Goal: Task Accomplishment & Management: Manage account settings

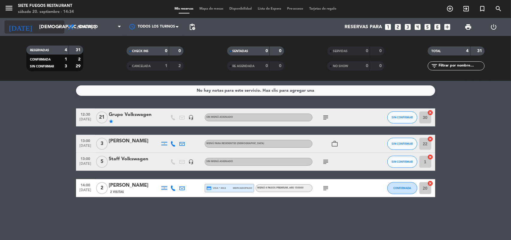
click at [60, 25] on icon "arrow_drop_down" at bounding box center [59, 26] width 7 height 7
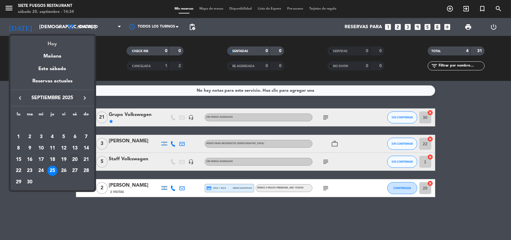
click at [58, 46] on div "Hoy" at bounding box center [52, 42] width 84 height 12
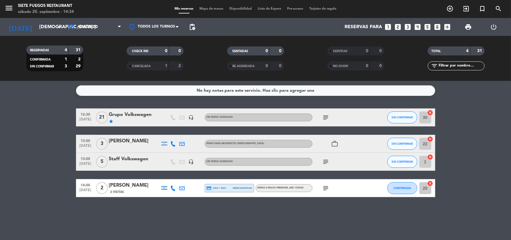
type input "sáb. [DATE]"
click at [115, 24] on span "Almuerzo" at bounding box center [94, 26] width 60 height 13
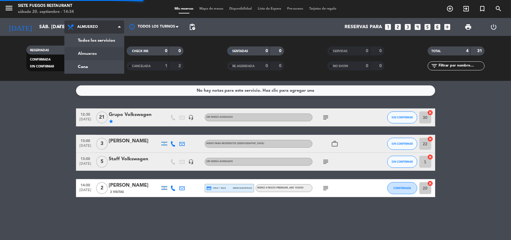
click at [102, 68] on div "menu Siete Fuegos Restaurant sábado 20. septiembre - 14:34 Mis reservas Mapa de…" at bounding box center [255, 40] width 511 height 81
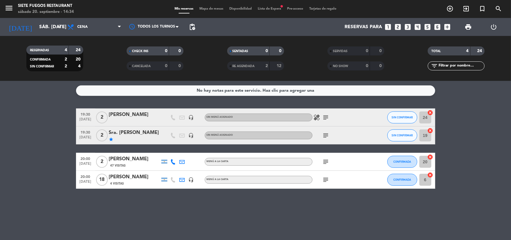
click at [330, 117] on icon "subject" at bounding box center [326, 117] width 7 height 7
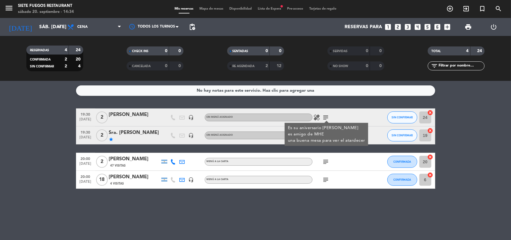
click at [327, 116] on icon "subject" at bounding box center [326, 117] width 7 height 7
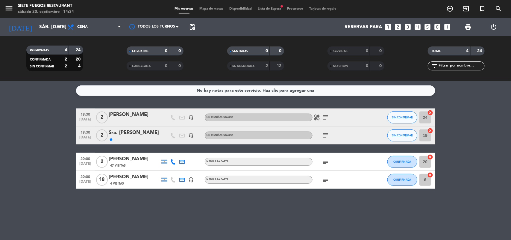
click at [321, 116] on span "healing" at bounding box center [317, 117] width 9 height 7
click at [318, 116] on icon "healing" at bounding box center [317, 117] width 7 height 7
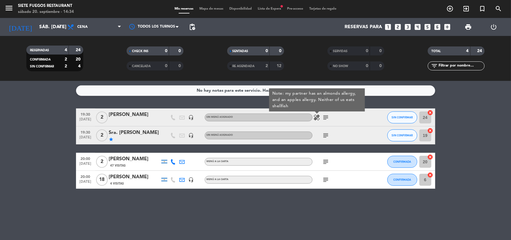
click at [317, 118] on icon "healing" at bounding box center [317, 117] width 7 height 7
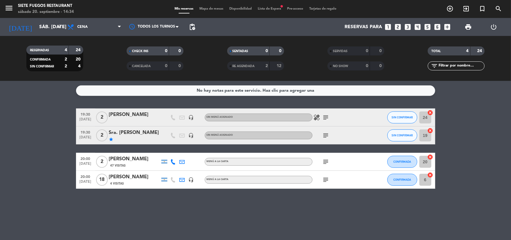
click at [327, 133] on icon "subject" at bounding box center [326, 135] width 7 height 7
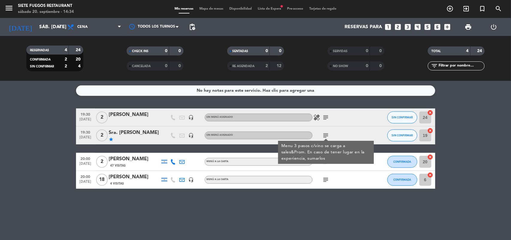
click at [327, 133] on icon "subject" at bounding box center [326, 135] width 7 height 7
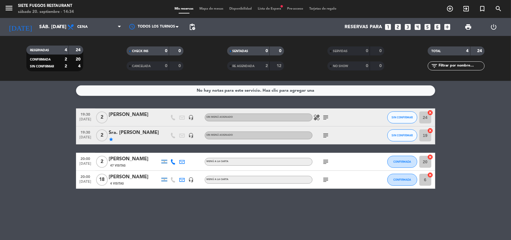
click at [324, 164] on icon "subject" at bounding box center [326, 161] width 7 height 7
click at [326, 159] on icon "subject" at bounding box center [326, 161] width 7 height 7
click at [327, 178] on icon "subject" at bounding box center [326, 179] width 7 height 7
click at [279, 6] on div "menu Siete Fuegos Restaurant sábado 20. septiembre - 14:34 Mis reservas Mapa de…" at bounding box center [255, 9] width 511 height 18
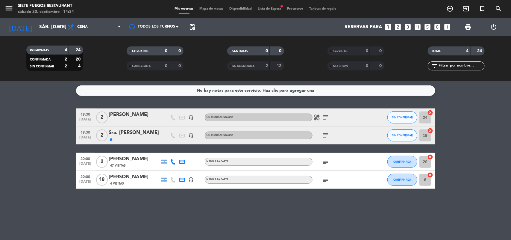
click at [279, 10] on span "Lista de Espera fiber_manual_record" at bounding box center [269, 8] width 29 height 3
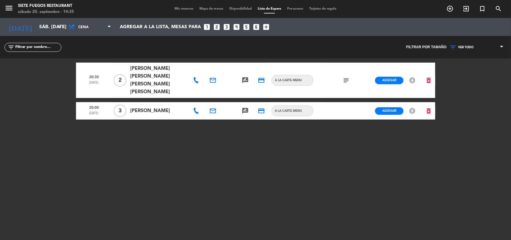
click at [179, 7] on div "Mis reservas Mapa de mesas Disponibilidad Lista de Espera Pre-acceso Tarjetas d…" at bounding box center [256, 8] width 168 height 5
click at [178, 7] on span "Mis reservas" at bounding box center [184, 8] width 25 height 3
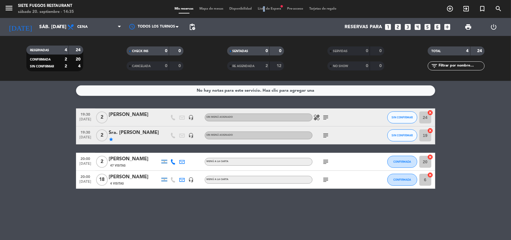
click at [264, 8] on span "Lista de Espera fiber_manual_record" at bounding box center [269, 8] width 29 height 3
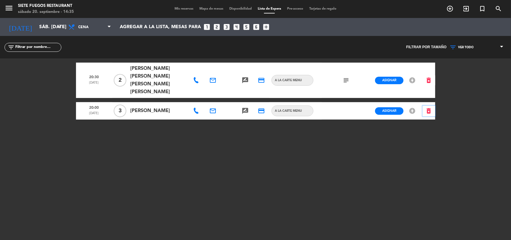
click at [429, 107] on icon "delete_forever" at bounding box center [429, 110] width 7 height 7
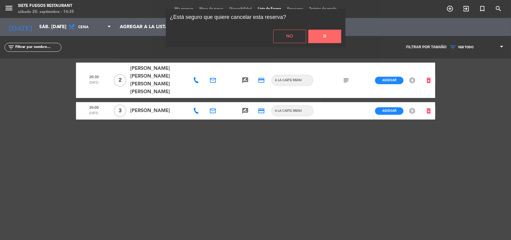
click at [328, 34] on button "Si" at bounding box center [325, 36] width 33 height 13
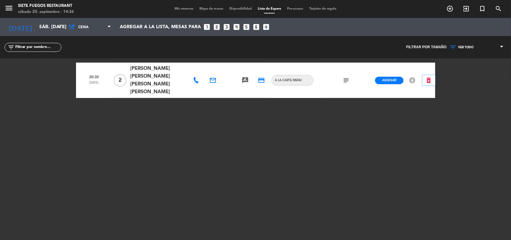
click at [427, 77] on icon "delete_forever" at bounding box center [429, 80] width 7 height 7
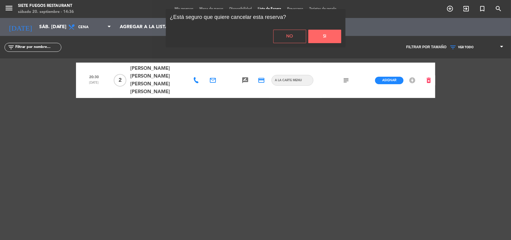
click at [320, 33] on button "Si" at bounding box center [325, 36] width 33 height 13
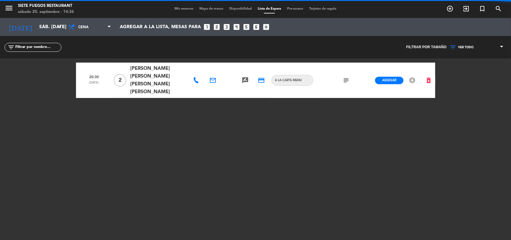
click at [181, 6] on div "Mis reservas Mapa de mesas Disponibilidad Lista de Espera Pre-acceso Tarjetas d…" at bounding box center [256, 8] width 168 height 5
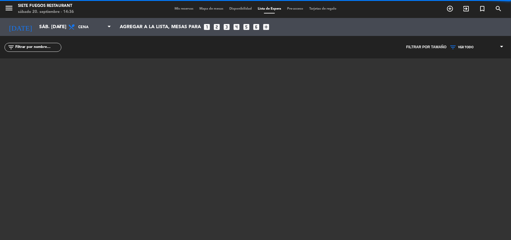
click at [181, 8] on span "Mis reservas" at bounding box center [184, 8] width 25 height 3
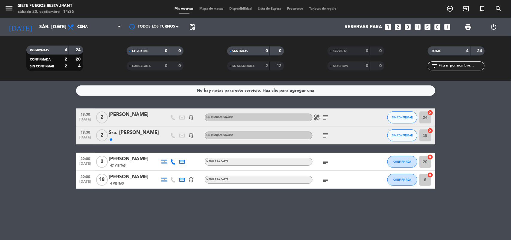
click at [238, 179] on div "Menú a la carta" at bounding box center [259, 180] width 108 height 8
click at [321, 177] on div "subject" at bounding box center [340, 180] width 54 height 18
click at [323, 179] on icon "subject" at bounding box center [326, 179] width 7 height 7
click at [327, 179] on icon "subject" at bounding box center [326, 179] width 7 height 7
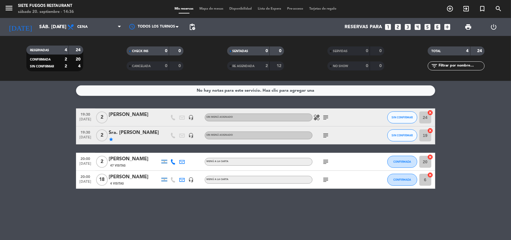
click at [324, 156] on div "subject" at bounding box center [340, 162] width 54 height 18
click at [325, 163] on icon "subject" at bounding box center [326, 161] width 7 height 7
click at [327, 160] on icon "subject" at bounding box center [326, 161] width 7 height 7
click at [324, 136] on icon "subject" at bounding box center [326, 135] width 7 height 7
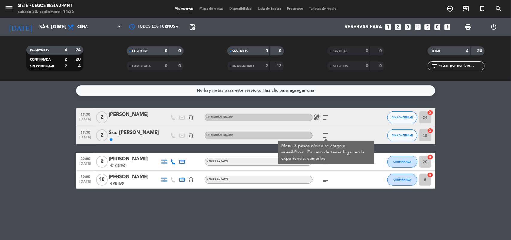
click at [325, 134] on icon "subject" at bounding box center [326, 135] width 7 height 7
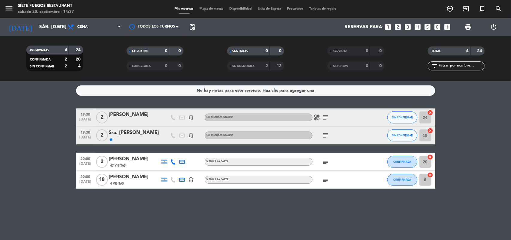
click at [193, 178] on icon "headset_mic" at bounding box center [191, 179] width 5 height 5
click at [400, 27] on icon "looks_two" at bounding box center [399, 27] width 8 height 8
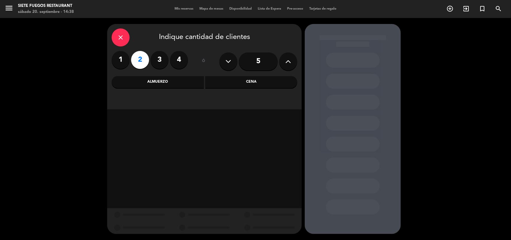
click at [250, 84] on div "Cena" at bounding box center [252, 82] width 92 height 12
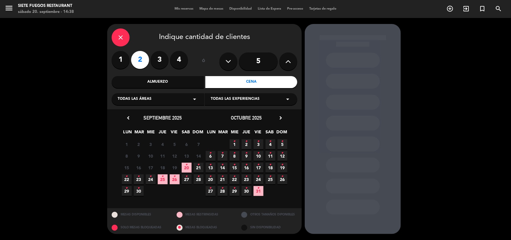
click at [185, 170] on span "20 •" at bounding box center [187, 168] width 10 height 10
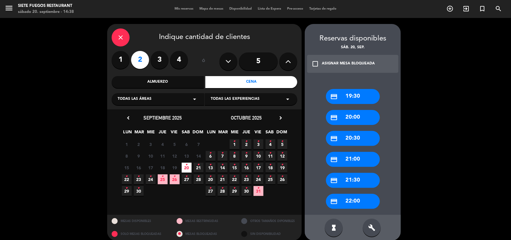
click at [366, 101] on div "credit_card 19:30" at bounding box center [353, 96] width 54 height 15
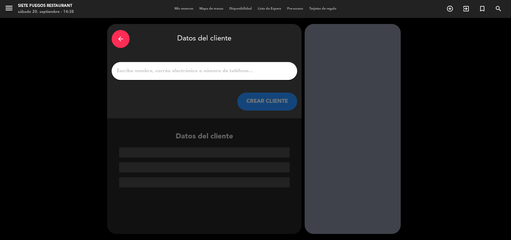
click at [170, 70] on input "1" at bounding box center [204, 71] width 177 height 8
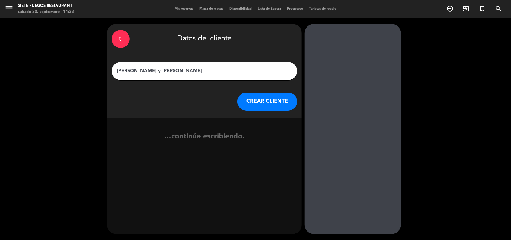
type input "[PERSON_NAME] y [PERSON_NAME]"
click at [259, 96] on button "CREAR CLIENTE" at bounding box center [268, 102] width 60 height 18
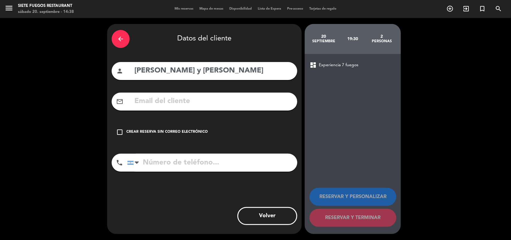
click at [204, 125] on div "check_box_outline_blank Crear reserva sin correo electrónico" at bounding box center [205, 132] width 186 height 18
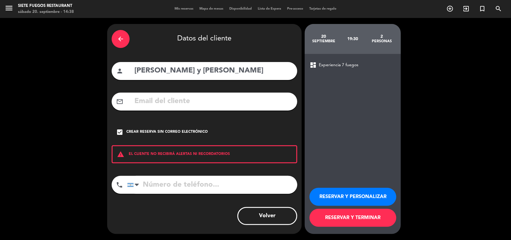
click at [365, 199] on button "RESERVAR Y PERSONALIZAR" at bounding box center [353, 197] width 87 height 18
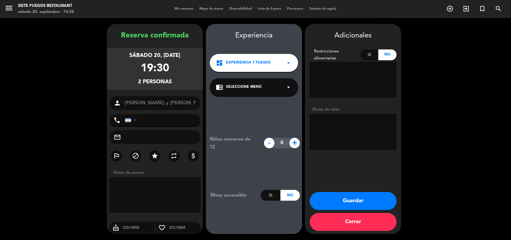
click at [283, 95] on div "chrome_reader_mode Seleccione Menú arrow_drop_down" at bounding box center [254, 87] width 88 height 18
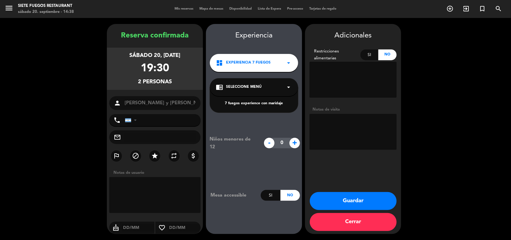
click at [267, 107] on div "7 fuegos experience con maridaje" at bounding box center [254, 99] width 88 height 25
click at [267, 103] on div "7 fuegos experience con maridaje" at bounding box center [254, 104] width 76 height 6
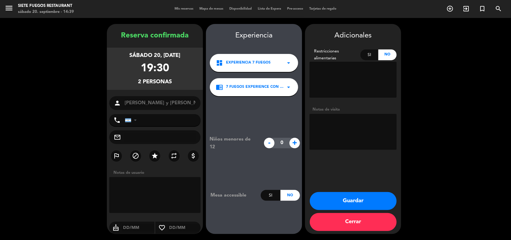
click at [360, 202] on button "Guardar" at bounding box center [353, 201] width 87 height 18
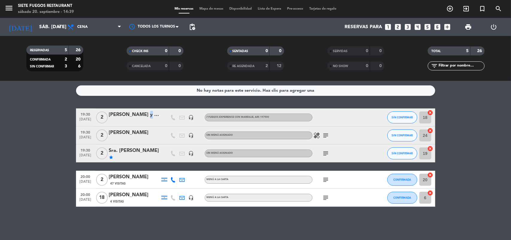
click at [140, 113] on div "[PERSON_NAME] y [PERSON_NAME]" at bounding box center [134, 115] width 51 height 8
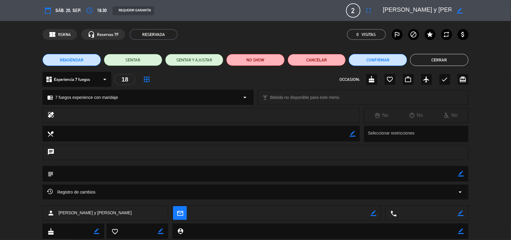
click at [457, 170] on textarea at bounding box center [256, 173] width 405 height 15
click at [460, 173] on icon "border_color" at bounding box center [462, 174] width 6 height 6
click at [420, 172] on textarea at bounding box center [256, 173] width 405 height 15
type textarea "v10"
click at [460, 172] on icon at bounding box center [462, 174] width 6 height 6
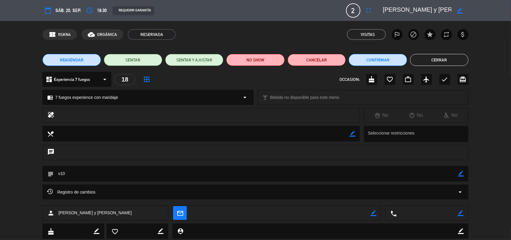
click at [435, 60] on button "Cerrar" at bounding box center [439, 60] width 58 height 12
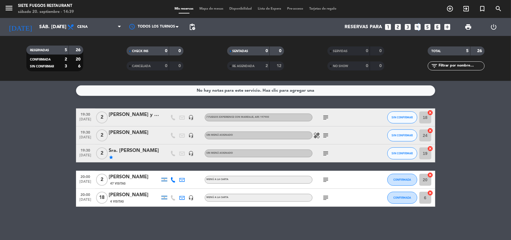
click at [418, 24] on icon "looks_4" at bounding box center [418, 27] width 8 height 8
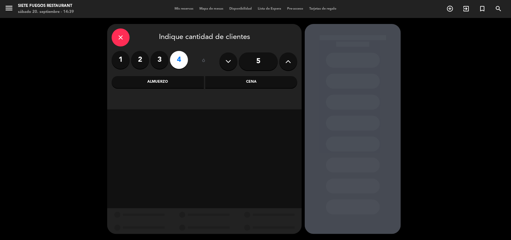
click at [241, 84] on div "Cena" at bounding box center [252, 82] width 92 height 12
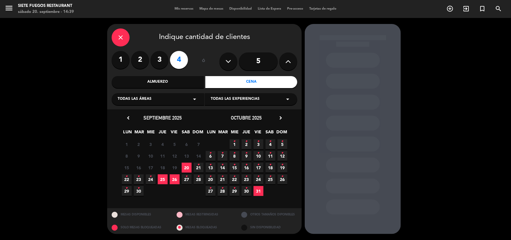
click at [185, 165] on span "20" at bounding box center [187, 168] width 10 height 10
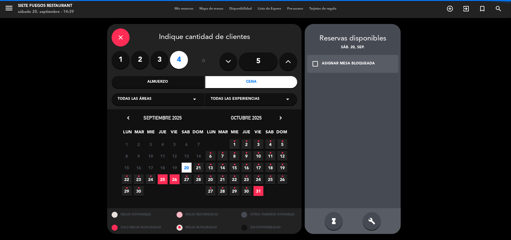
click at [362, 67] on div "check_box_outline_blank ASIGNAR MESA BLOQUEADA" at bounding box center [352, 64] width 91 height 18
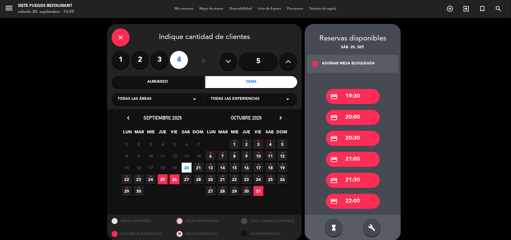
click at [357, 99] on div "credit_card 19:30" at bounding box center [353, 96] width 54 height 15
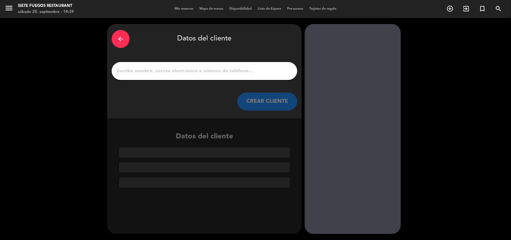
click at [184, 64] on div at bounding box center [205, 71] width 186 height 18
click at [184, 67] on input "1" at bounding box center [204, 71] width 177 height 8
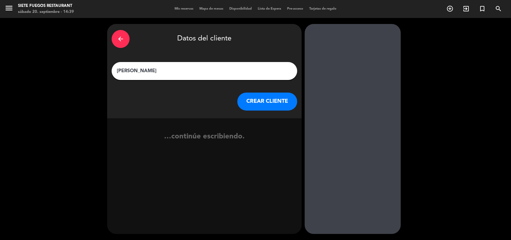
type input "[PERSON_NAME]"
click at [268, 102] on button "CREAR CLIENTE" at bounding box center [268, 102] width 60 height 18
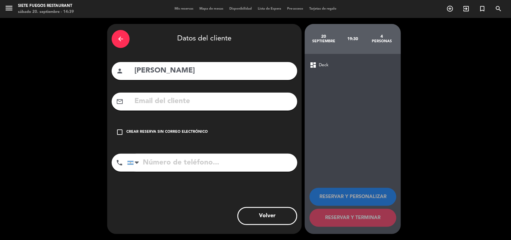
click at [172, 126] on div "check_box_outline_blank Crear reserva sin correo electrónico" at bounding box center [205, 132] width 186 height 18
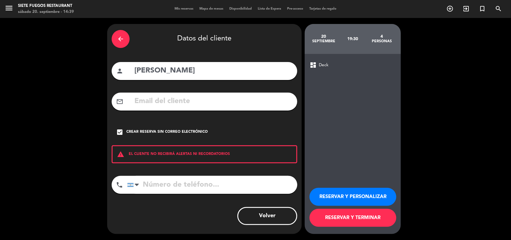
click at [373, 194] on button "RESERVAR Y PERSONALIZAR" at bounding box center [353, 197] width 87 height 18
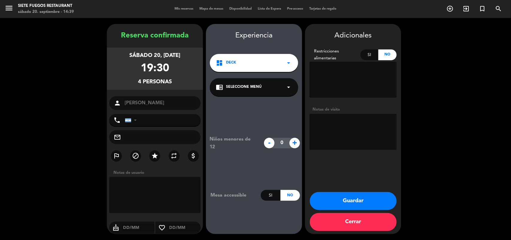
click at [273, 79] on div "chrome_reader_mode Seleccione Menú arrow_drop_down" at bounding box center [254, 87] width 88 height 18
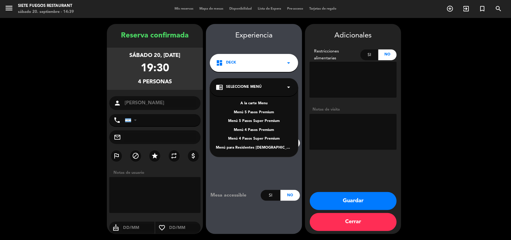
click at [249, 68] on div "dashboard Deck arrow_drop_down" at bounding box center [254, 63] width 88 height 18
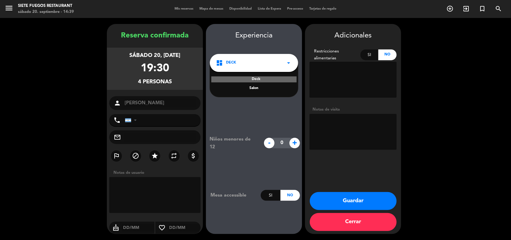
click at [252, 87] on div "Salon" at bounding box center [254, 88] width 76 height 6
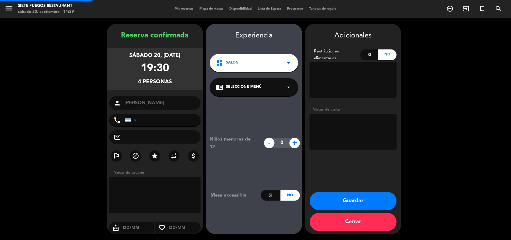
click at [257, 83] on div "chrome_reader_mode Seleccione Menú arrow_drop_down" at bounding box center [254, 87] width 88 height 18
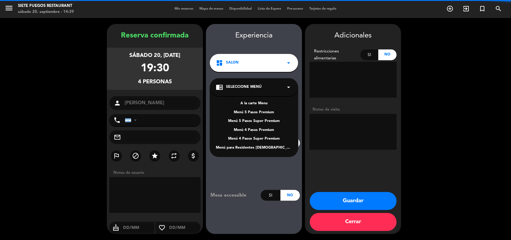
click at [258, 86] on span "Seleccione Menú" at bounding box center [244, 87] width 36 height 6
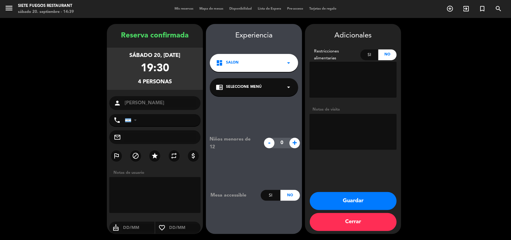
click at [338, 132] on textarea at bounding box center [353, 132] width 87 height 36
type textarea "v22 y 26"
click at [356, 200] on button "Guardar" at bounding box center [353, 201] width 87 height 18
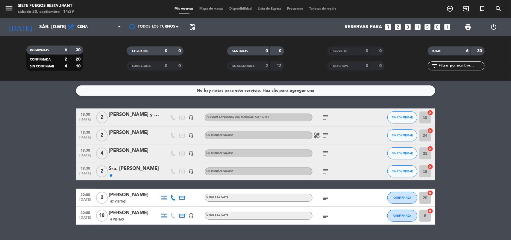
click at [226, 201] on div "20:00 [DATE] 2 [PERSON_NAME] 47 Visitas Menú a la carta subject CONFIRMADA 20 c…" at bounding box center [255, 198] width 359 height 18
click at [230, 199] on div "Menú a la carta" at bounding box center [259, 198] width 108 height 8
click at [232, 198] on div "Menú a la carta" at bounding box center [259, 198] width 108 height 8
click at [440, 26] on icon "looks_6" at bounding box center [438, 27] width 8 height 8
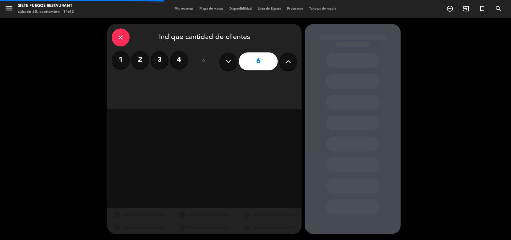
click at [292, 64] on button at bounding box center [289, 61] width 18 height 18
type input "7"
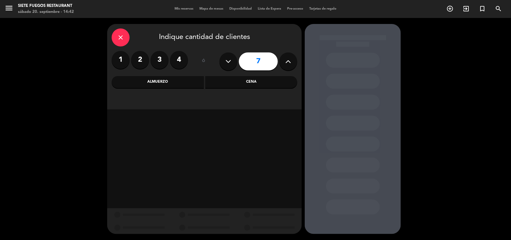
click at [243, 79] on div "Cena" at bounding box center [252, 82] width 92 height 12
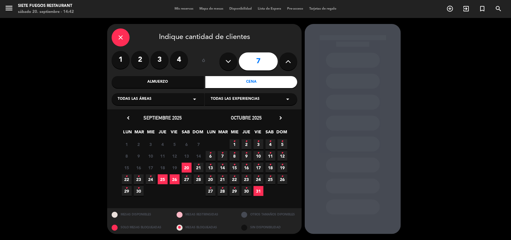
click at [186, 163] on span "20" at bounding box center [187, 168] width 10 height 10
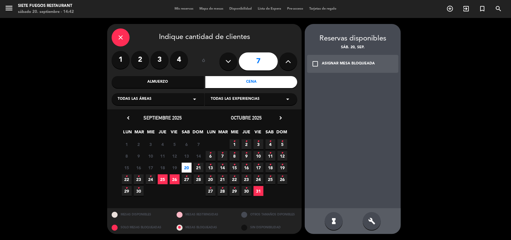
click at [340, 62] on div "ASIGNAR MESA BLOQUEADA" at bounding box center [348, 64] width 53 height 6
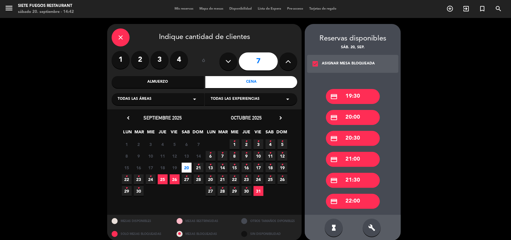
click at [353, 136] on div "credit_card 20:30" at bounding box center [353, 138] width 54 height 15
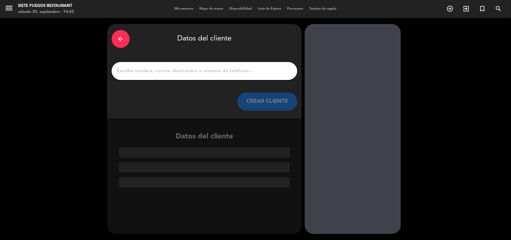
click at [178, 70] on input "1" at bounding box center [204, 71] width 177 height 8
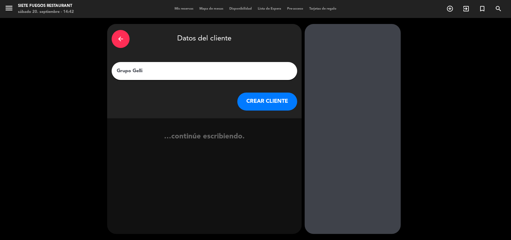
type input "Grupo Gelli"
click at [285, 93] on button "CREAR CLIENTE" at bounding box center [268, 102] width 60 height 18
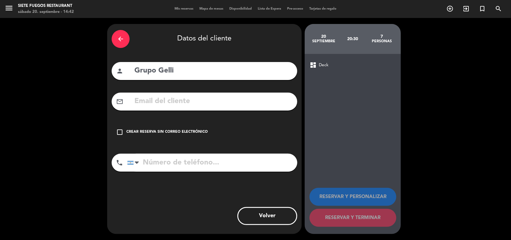
click at [188, 141] on div "arrow_back Datos del cliente person Grupo Gelli mail_outline check_box_outline_…" at bounding box center [204, 129] width 195 height 210
click at [183, 131] on div "Crear reserva sin correo electrónico" at bounding box center [166, 132] width 81 height 6
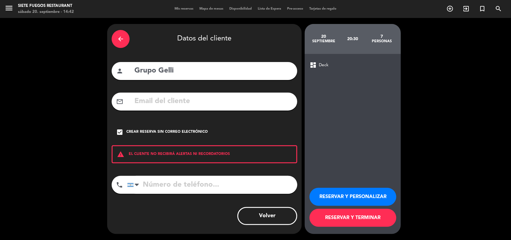
click at [362, 198] on button "RESERVAR Y PERSONALIZAR" at bounding box center [353, 197] width 87 height 18
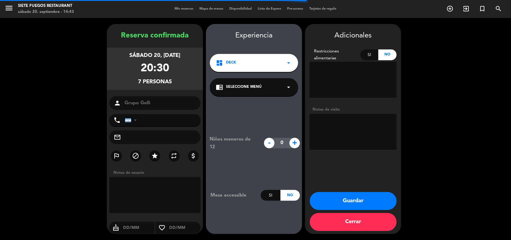
click at [265, 105] on div "Niños menores de 12 - 0 + Mesa accessible Si No" at bounding box center [254, 168] width 96 height 144
click at [255, 89] on span "Seleccione Menú" at bounding box center [244, 87] width 36 height 6
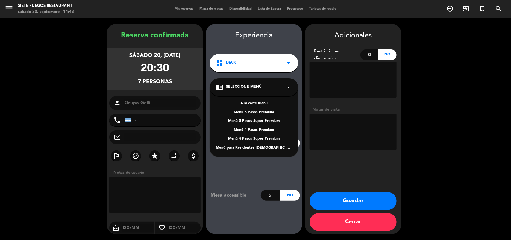
click at [256, 103] on div "A la carte Menu" at bounding box center [254, 104] width 76 height 6
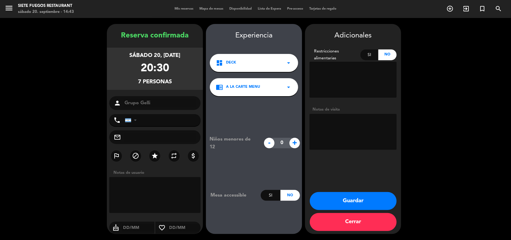
click at [326, 122] on textarea at bounding box center [353, 132] width 87 height 36
click at [339, 204] on button "Guardar" at bounding box center [353, 201] width 87 height 18
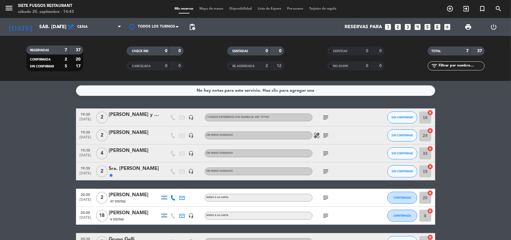
click at [326, 135] on icon "subject" at bounding box center [326, 135] width 7 height 7
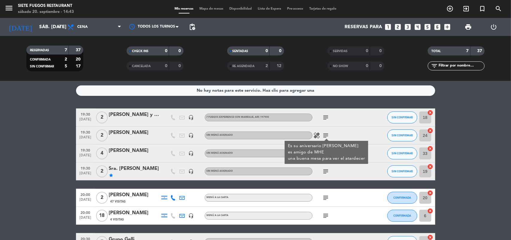
click at [131, 137] on div "[PERSON_NAME]" at bounding box center [134, 135] width 51 height 13
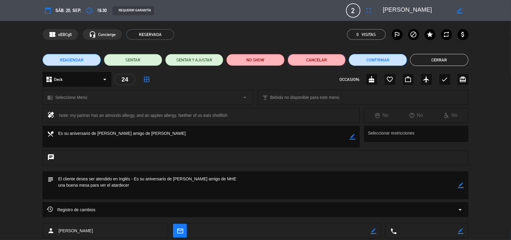
click at [333, 61] on button "Cancelar" at bounding box center [317, 60] width 58 height 12
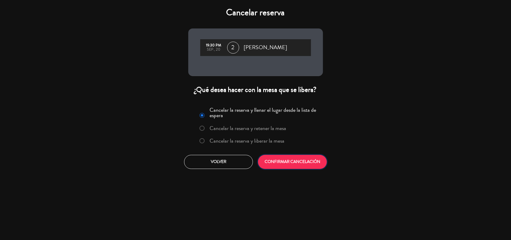
click at [287, 158] on button "CONFIRMAR CANCELACIÓN" at bounding box center [292, 162] width 69 height 14
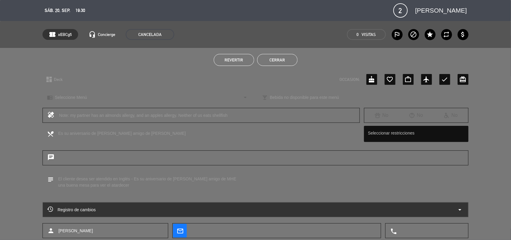
click at [276, 64] on button "Cerrar" at bounding box center [277, 60] width 40 height 12
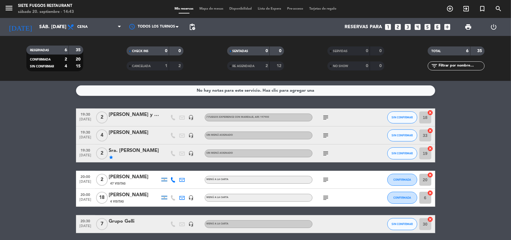
click at [327, 197] on icon "subject" at bounding box center [326, 197] width 7 height 7
click at [64, 192] on bookings-row "19:30 [DATE] 2 [PERSON_NAME] y [PERSON_NAME] headset_mic 7 fuegos experience co…" at bounding box center [255, 170] width 511 height 125
click at [468, 23] on span "print" at bounding box center [468, 26] width 7 height 7
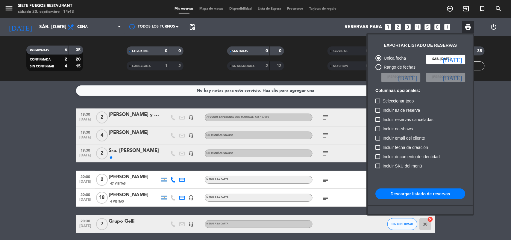
click at [422, 200] on div "Única fecha sáb. [DATE] [DATE] Rango de fechas Elegir Fecha [DATE] Elegir Fecha…" at bounding box center [421, 149] width 96 height 194
click at [420, 194] on button "Descargar listado de reservas" at bounding box center [421, 193] width 90 height 11
click at [58, 183] on div at bounding box center [255, 120] width 511 height 240
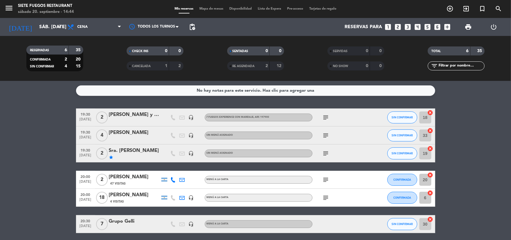
click at [228, 155] on div "Sin menú asignado" at bounding box center [220, 153] width 27 height 4
click at [327, 152] on icon "subject" at bounding box center [326, 153] width 7 height 7
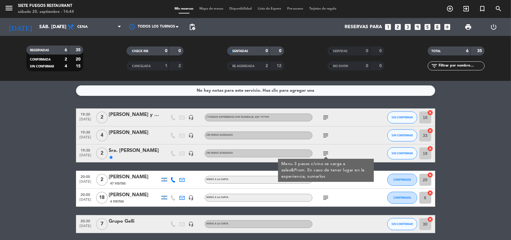
click at [194, 155] on div "headset_mic" at bounding box center [191, 153] width 9 height 18
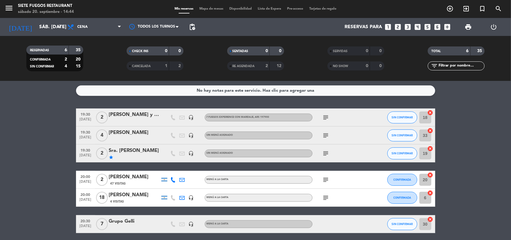
click at [191, 153] on icon "headset_mic" at bounding box center [191, 153] width 5 height 5
click at [259, 152] on div "Sin menú asignado" at bounding box center [259, 153] width 108 height 8
click at [328, 153] on icon "subject" at bounding box center [326, 153] width 7 height 7
